Goal: Check status

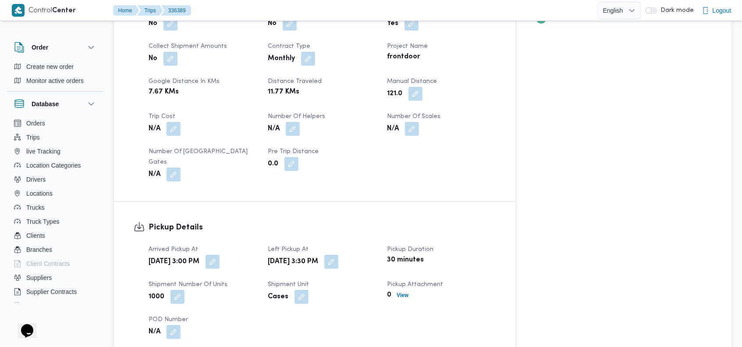
scroll to position [1588, 0]
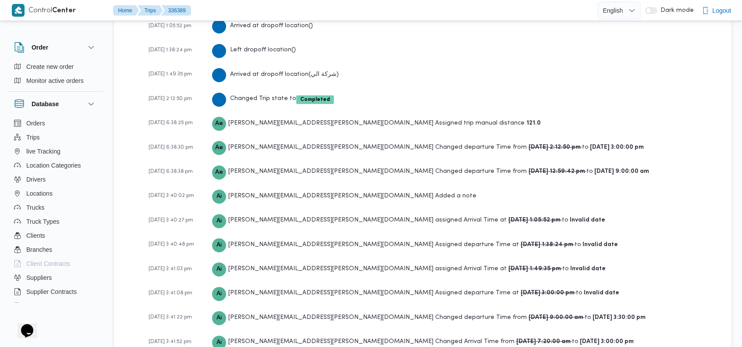
scroll to position [1588, 0]
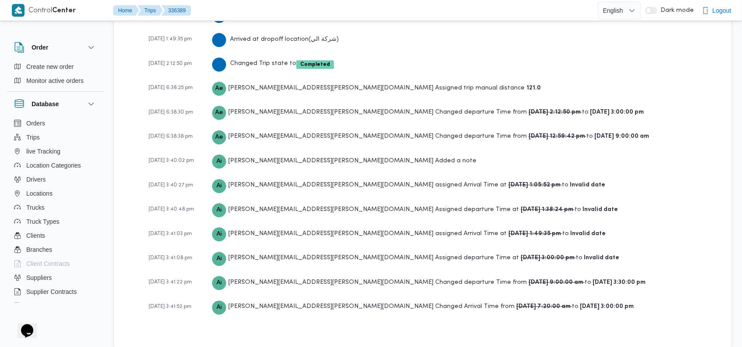
click at [592, 202] on div "[DATE] 3:40:48 pm Ai [EMAIL_ADDRESS][PERSON_NAME][DOMAIN_NAME] Assigned departu…" at bounding box center [430, 209] width 563 height 15
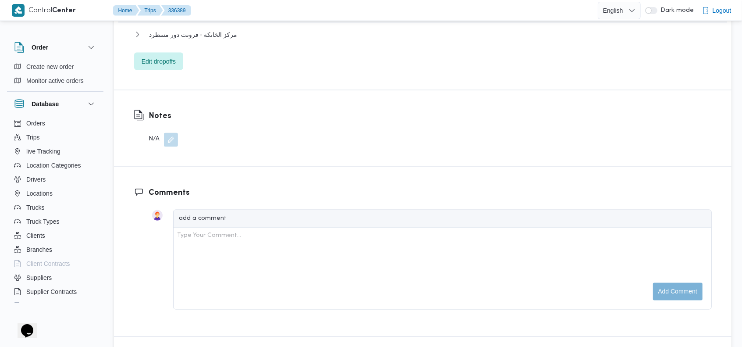
scroll to position [907, 0]
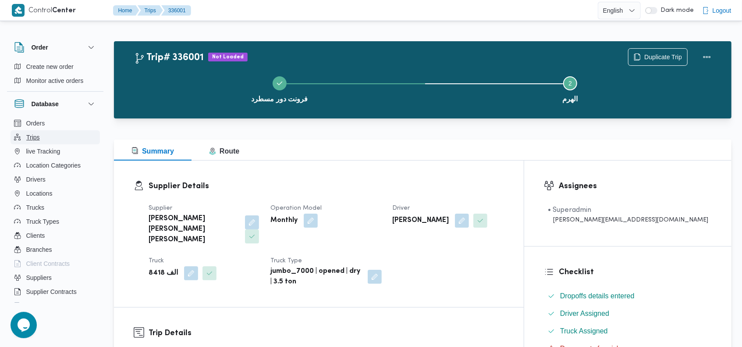
click at [59, 135] on button "Trips" at bounding box center [55, 137] width 89 height 14
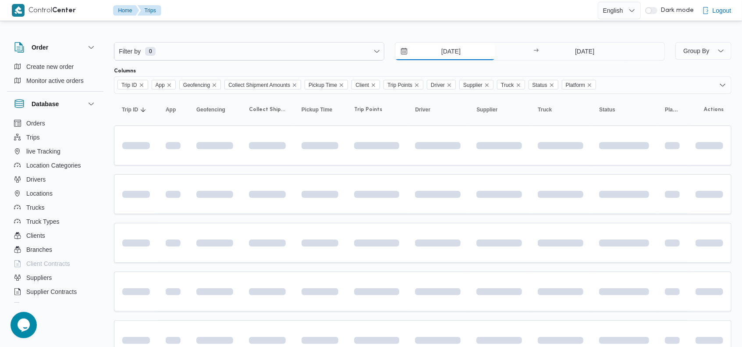
click at [432, 47] on input "4/9/2025" at bounding box center [444, 52] width 99 height 18
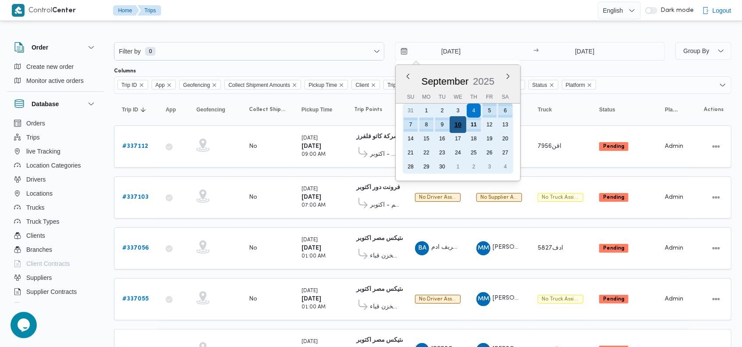
click at [455, 123] on div "10" at bounding box center [457, 124] width 17 height 17
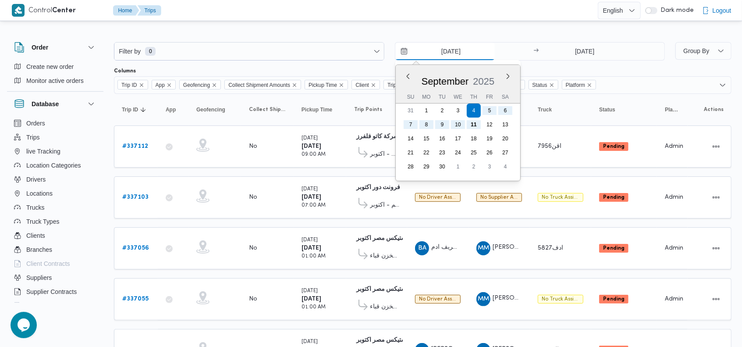
type input "10/9/2025"
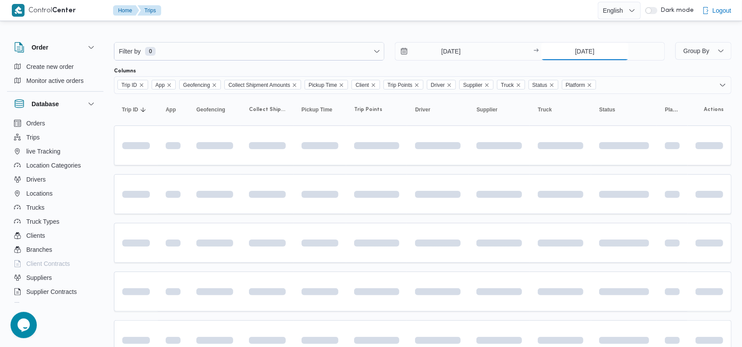
click at [571, 50] on input "11/9/2025" at bounding box center [584, 52] width 87 height 18
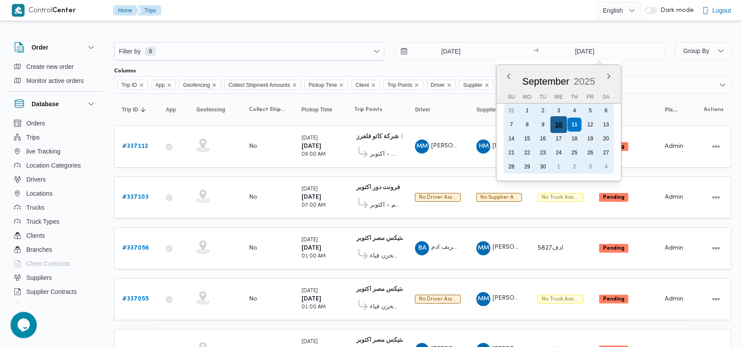
click at [555, 123] on div "10" at bounding box center [558, 124] width 17 height 17
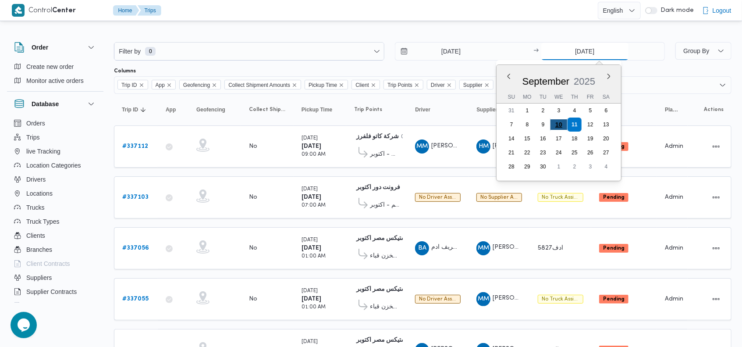
type input "10/9/2025"
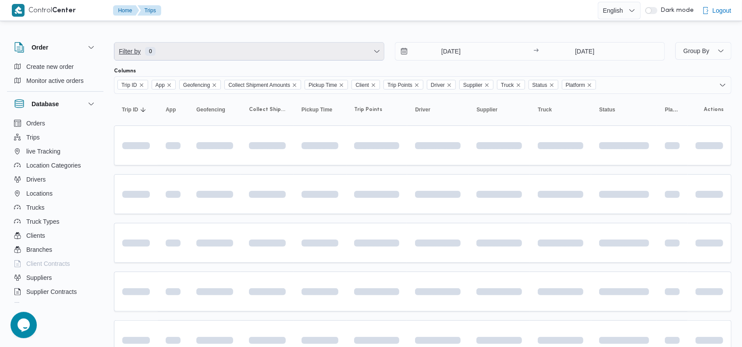
click at [276, 51] on span "Filter by 0" at bounding box center [248, 52] width 269 height 18
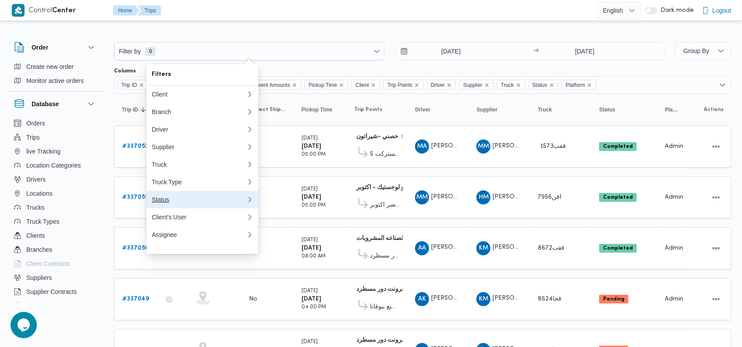
click at [175, 208] on button "Status" at bounding box center [202, 200] width 112 height 18
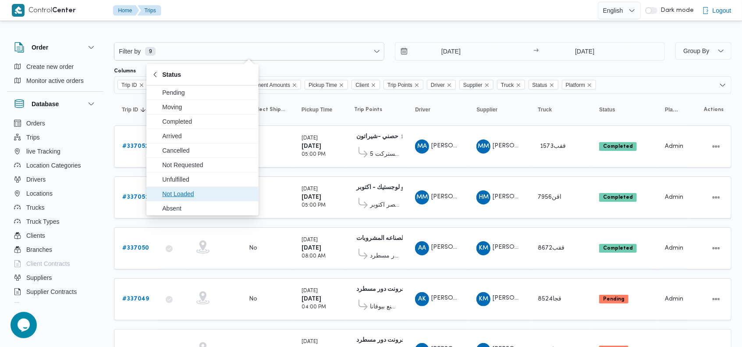
click at [201, 189] on span "Not Loaded" at bounding box center [207, 193] width 91 height 11
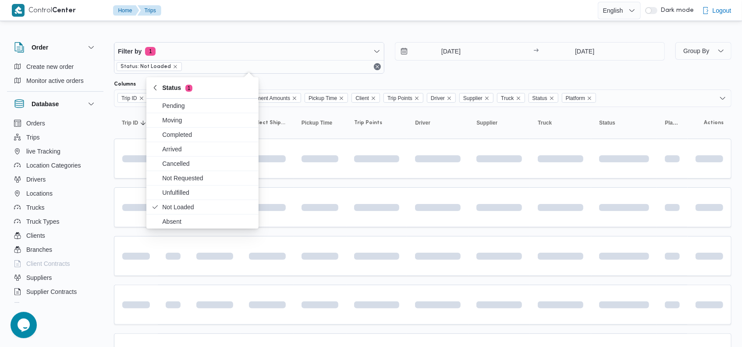
click at [435, 72] on div "10/9/2025 → 10/9/2025" at bounding box center [530, 58] width 270 height 32
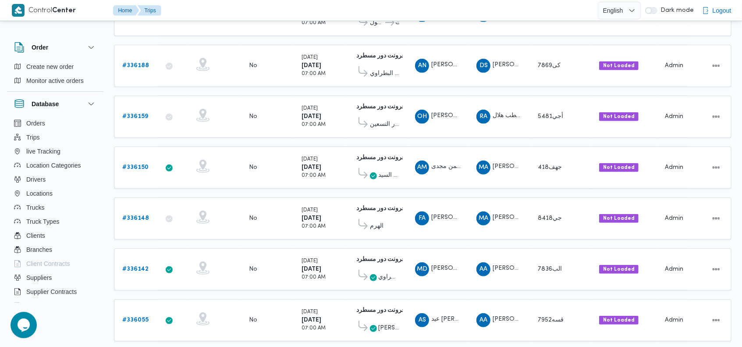
scroll to position [309, 0]
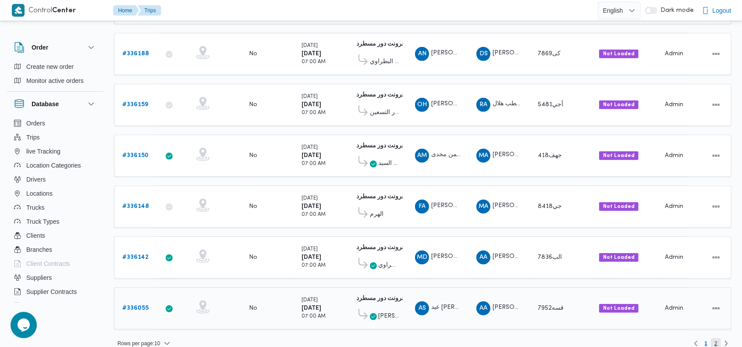
click at [715, 338] on span "2" at bounding box center [715, 343] width 3 height 11
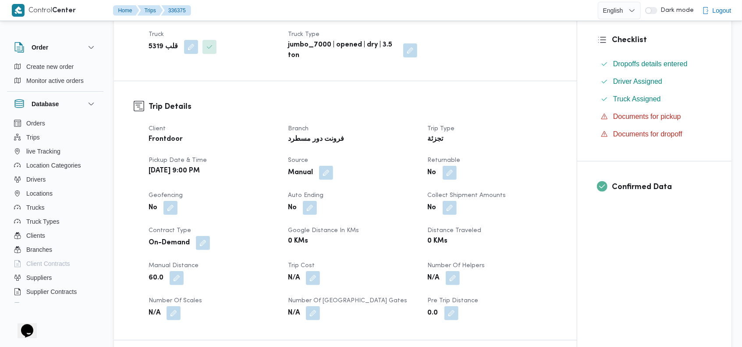
scroll to position [234, 0]
